Goal: Transaction & Acquisition: Purchase product/service

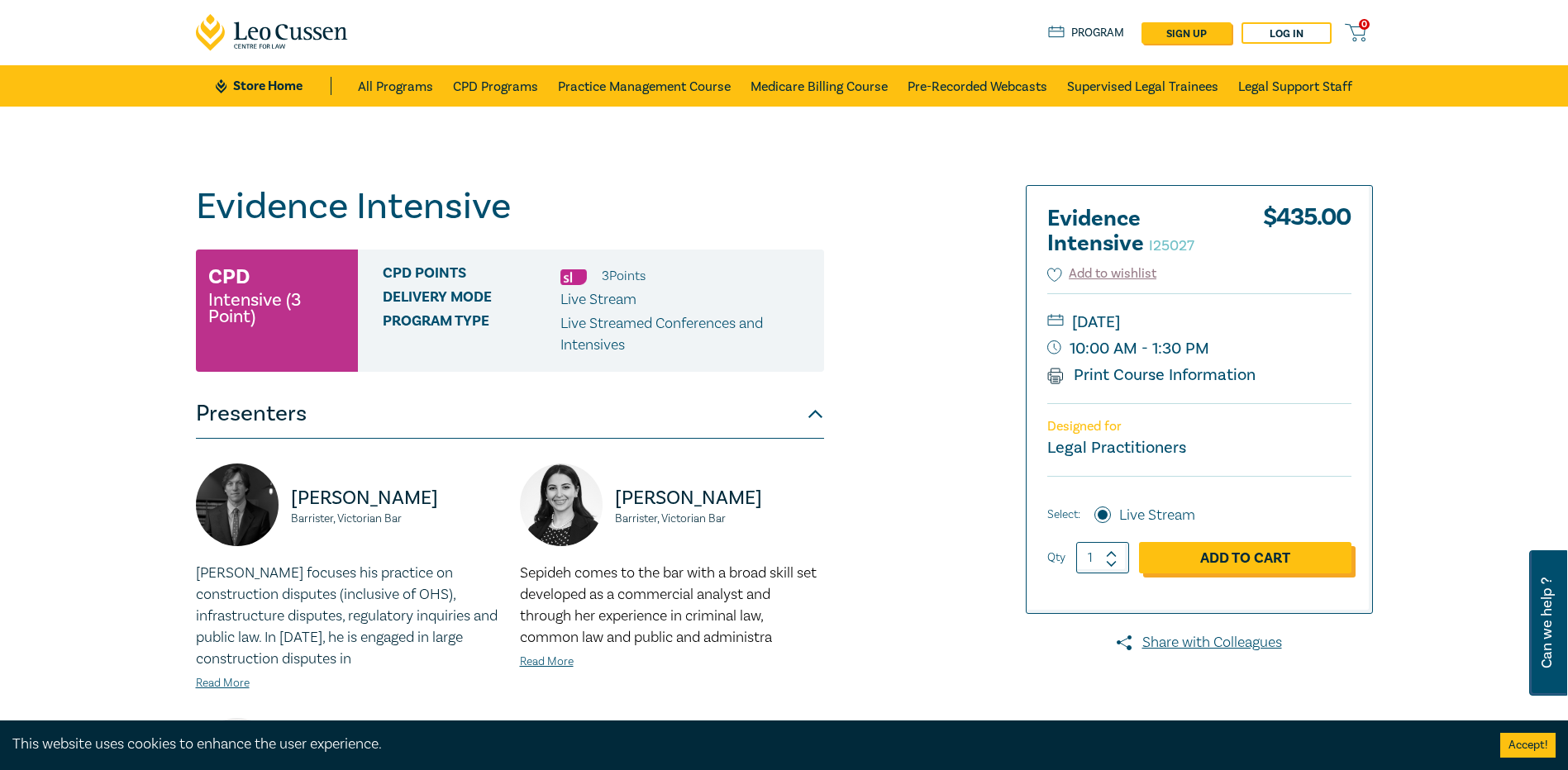
click at [1259, 555] on link "Add to Cart" at bounding box center [1244, 557] width 212 height 31
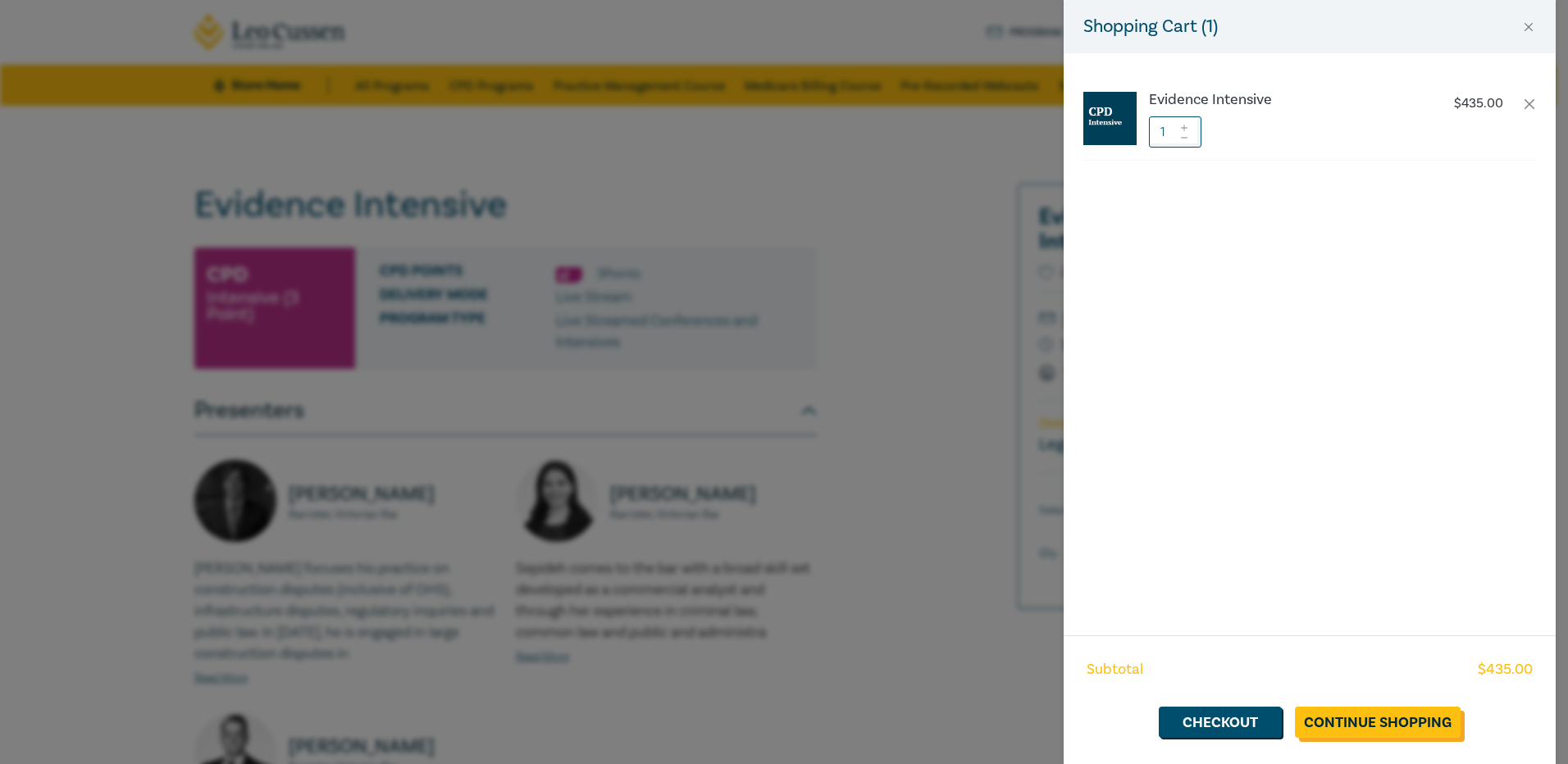
click at [1365, 719] on link "Continue Shopping" at bounding box center [1377, 722] width 166 height 31
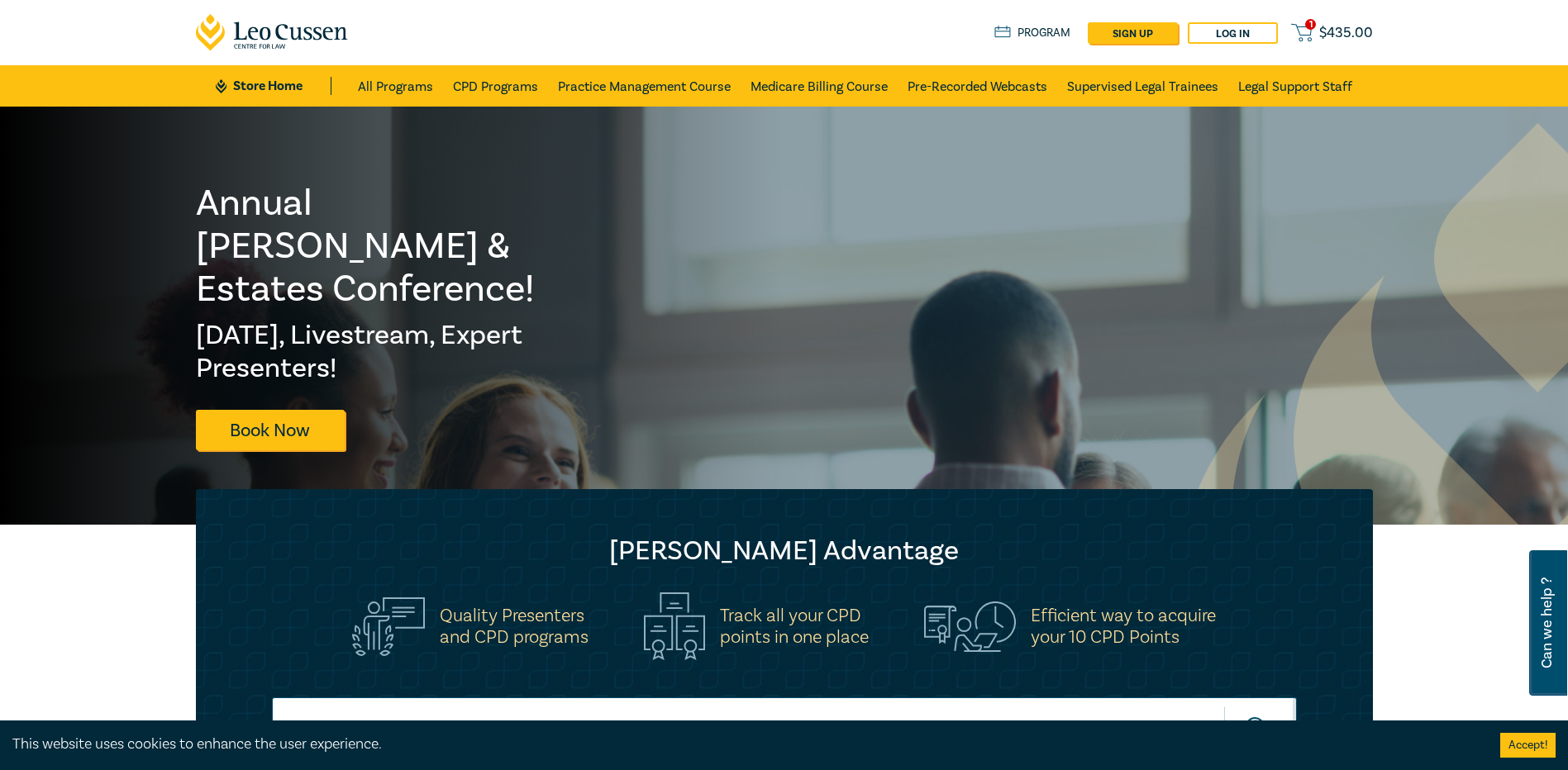
click at [1305, 29] on icon at bounding box center [1301, 33] width 21 height 21
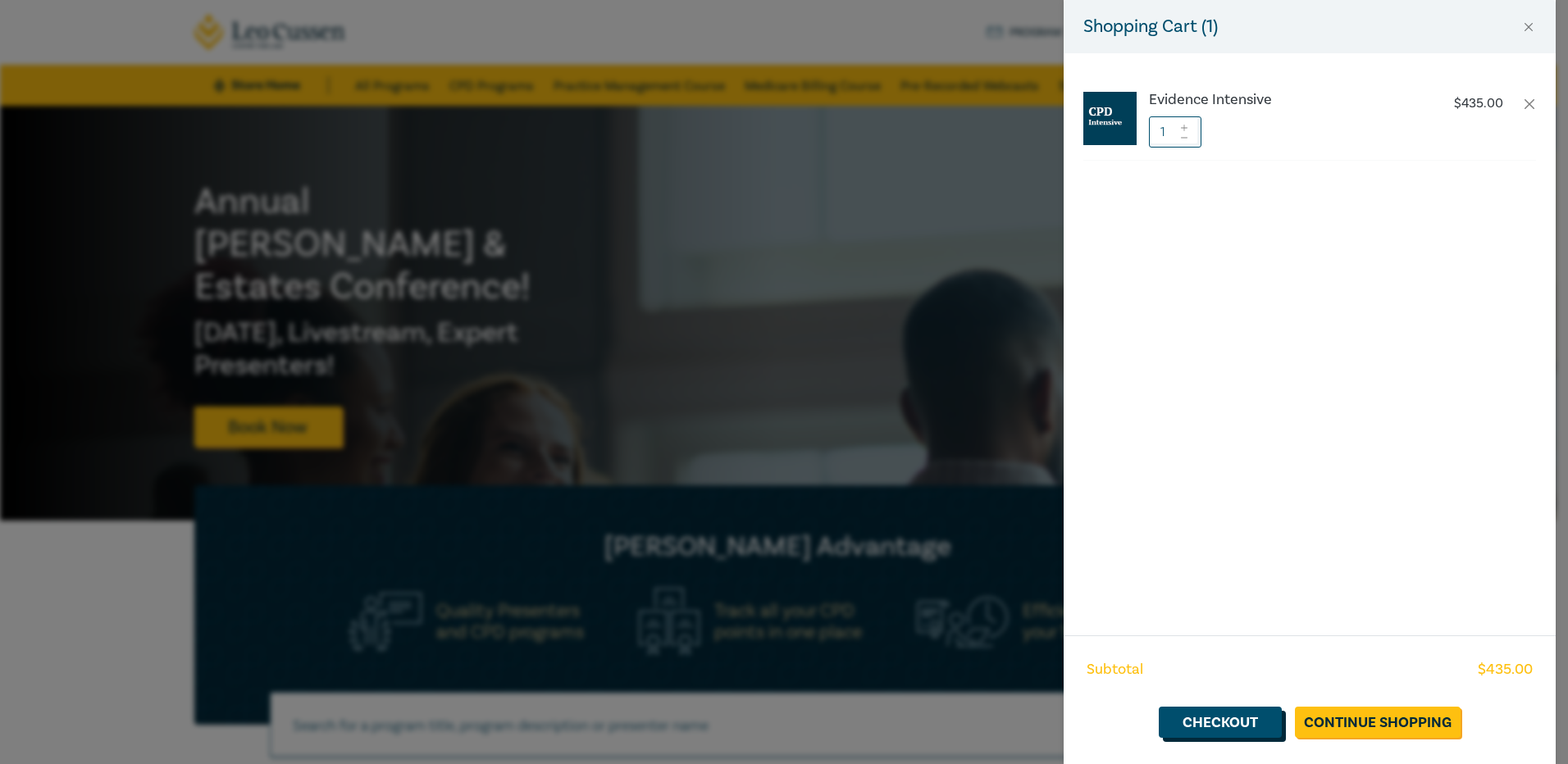
click at [1219, 723] on link "Checkout" at bounding box center [1219, 722] width 123 height 31
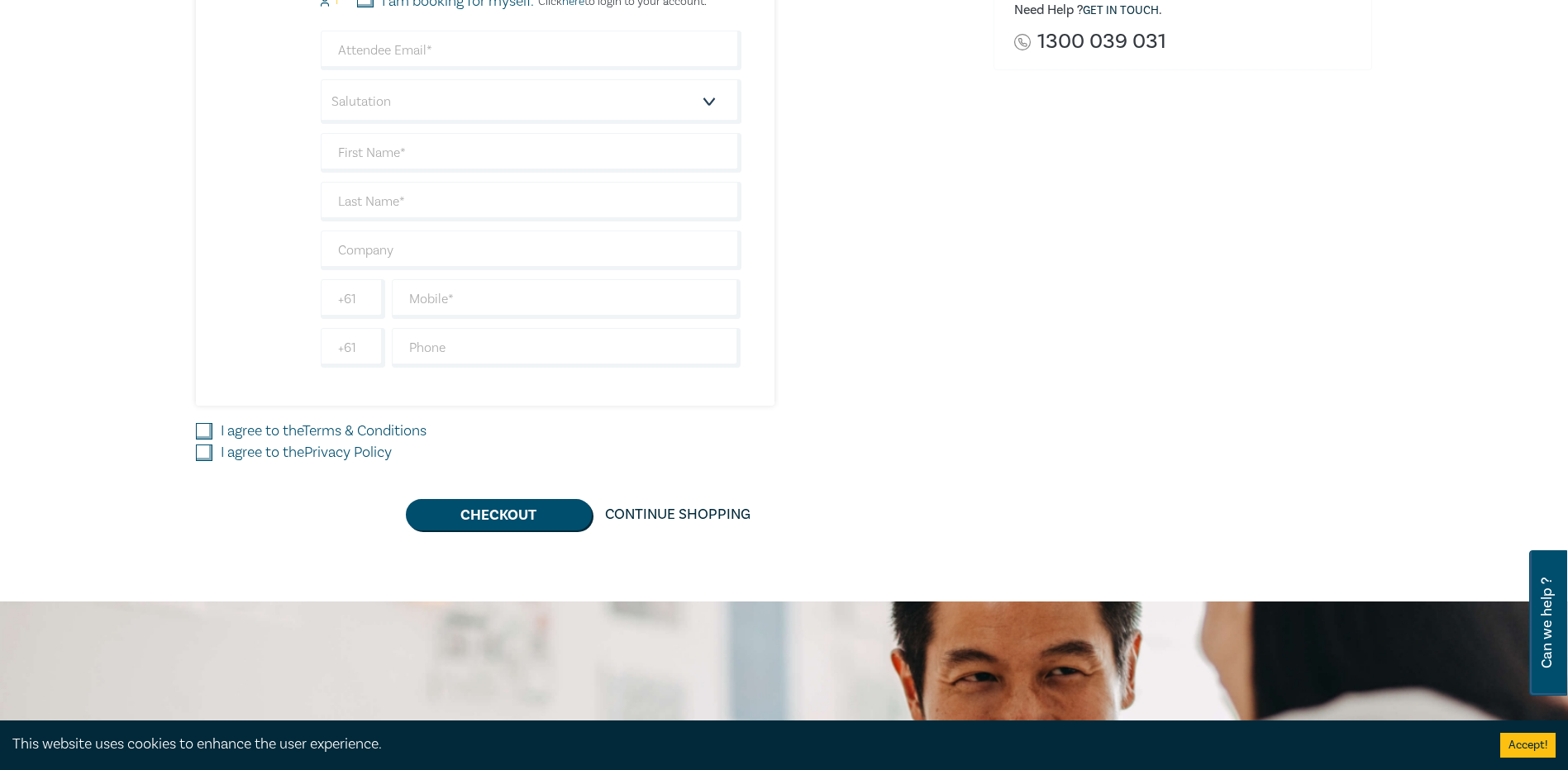
scroll to position [496, 0]
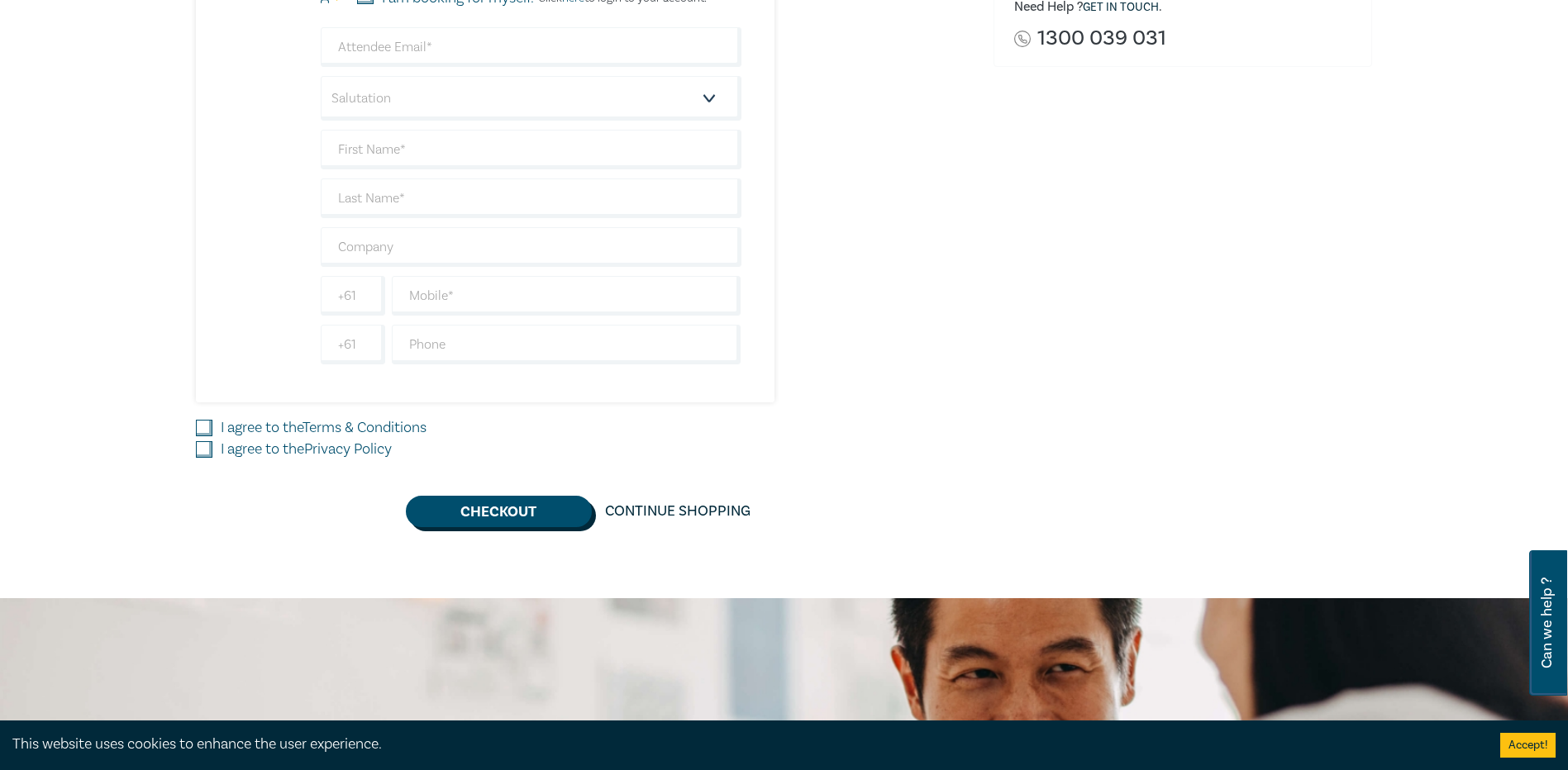
click at [478, 505] on button "Checkout" at bounding box center [498, 511] width 186 height 31
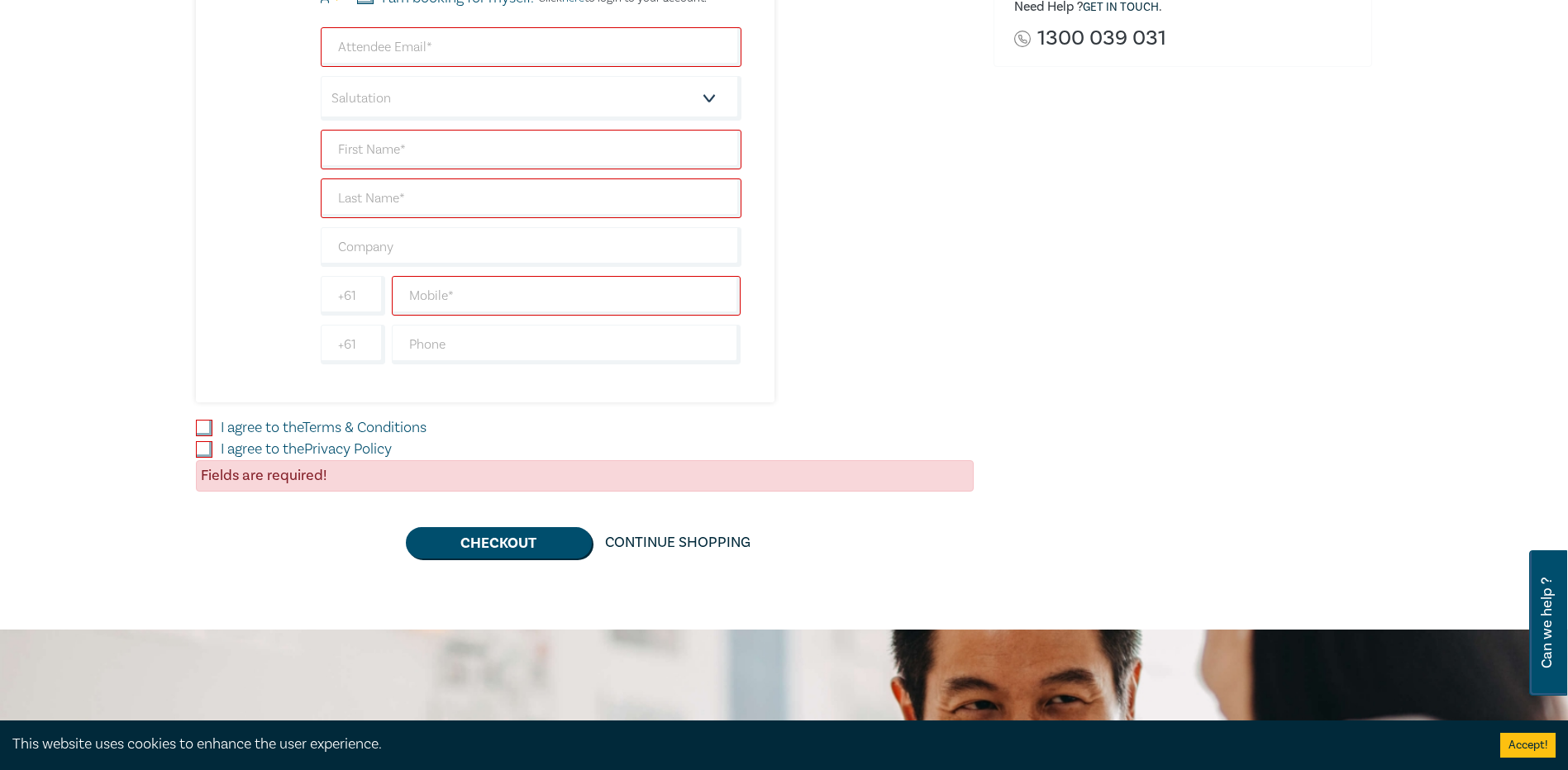
click at [202, 426] on input "I agree to the Terms & Conditions" at bounding box center [203, 427] width 16 height 16
checkbox input "true"
click at [203, 444] on input "I agree to the Privacy Policy" at bounding box center [203, 449] width 16 height 16
checkbox input "true"
click at [492, 549] on button "Checkout" at bounding box center [498, 542] width 186 height 31
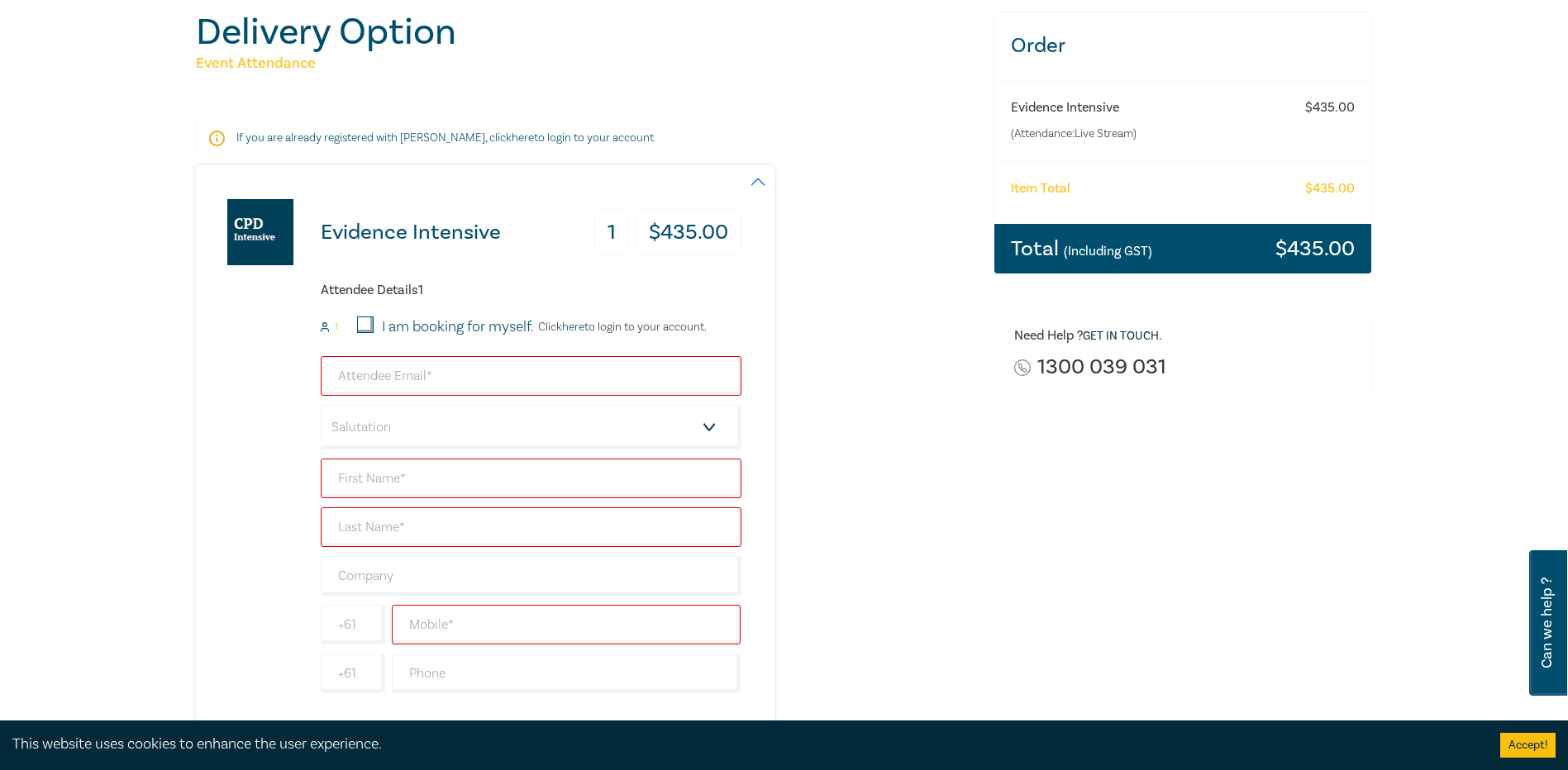
scroll to position [165, 0]
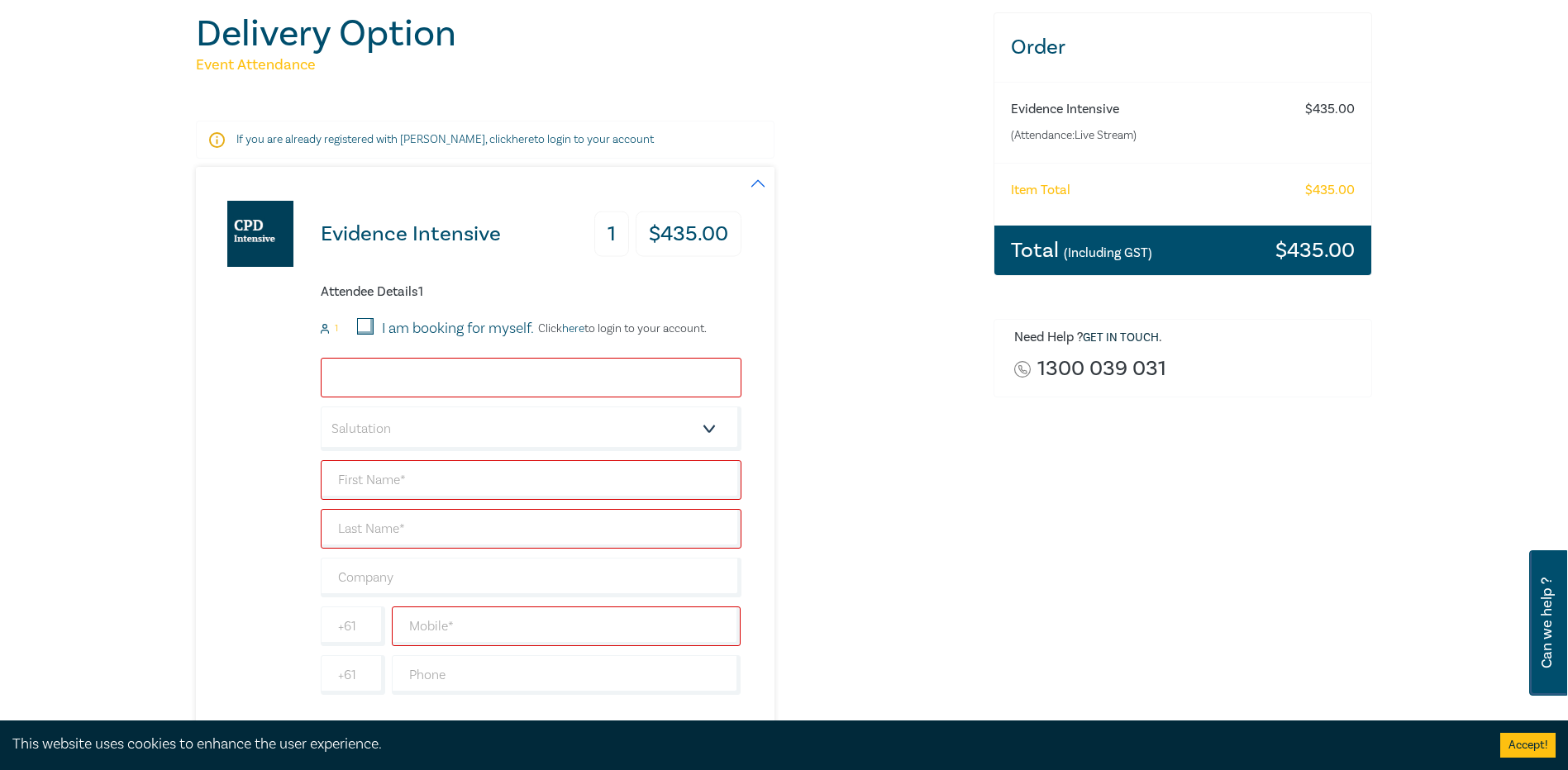
click at [438, 369] on input "email" at bounding box center [531, 377] width 421 height 40
type input "[EMAIL_ADDRESS][DOMAIN_NAME]"
type input "Zara"
type input "[PERSON_NAME]"
type input "[PERSON_NAME] & O'Dea Lawyers"
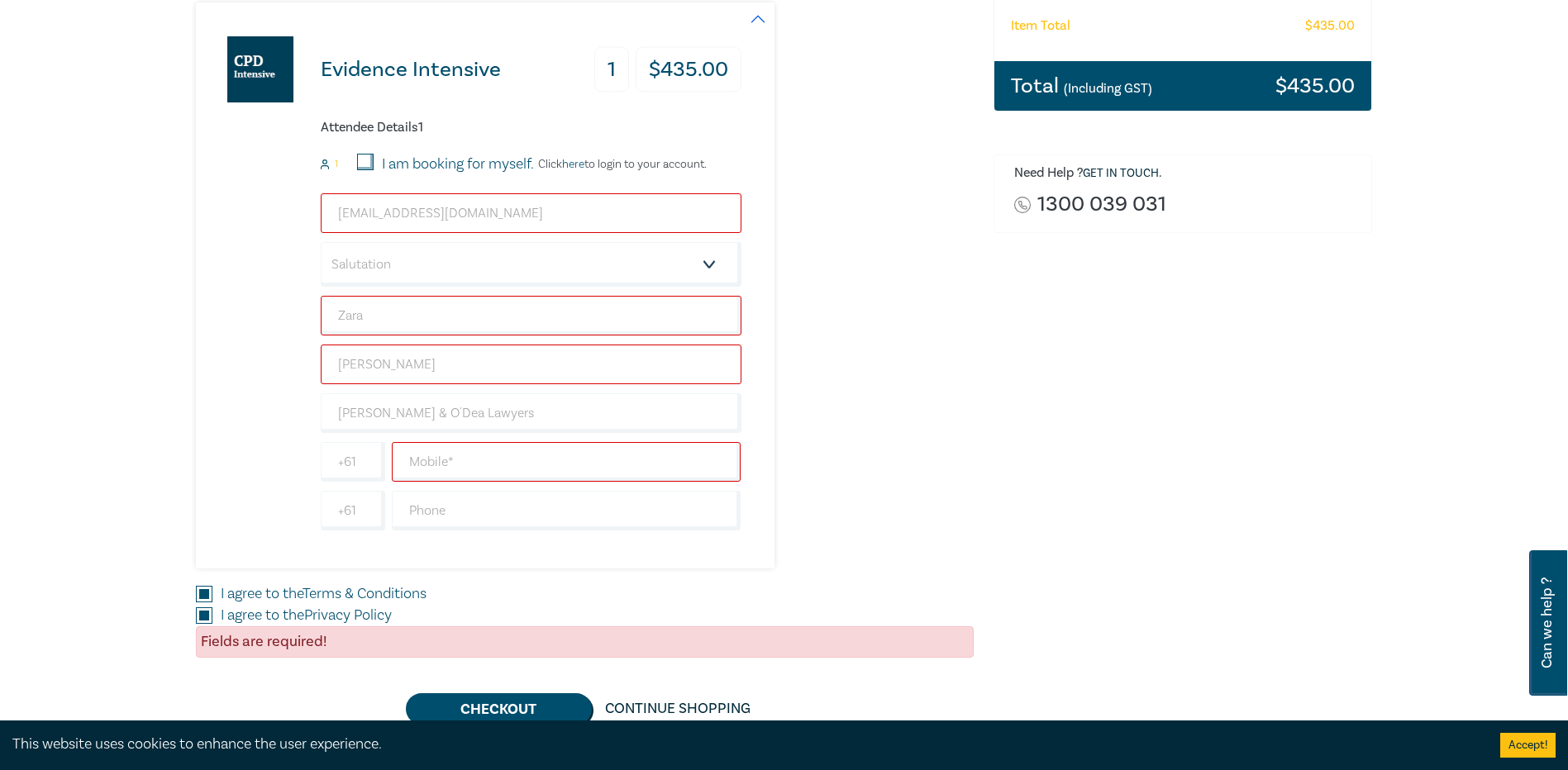
scroll to position [330, 0]
click at [418, 461] on input "text" at bounding box center [567, 461] width 350 height 40
